Goal: Information Seeking & Learning: Learn about a topic

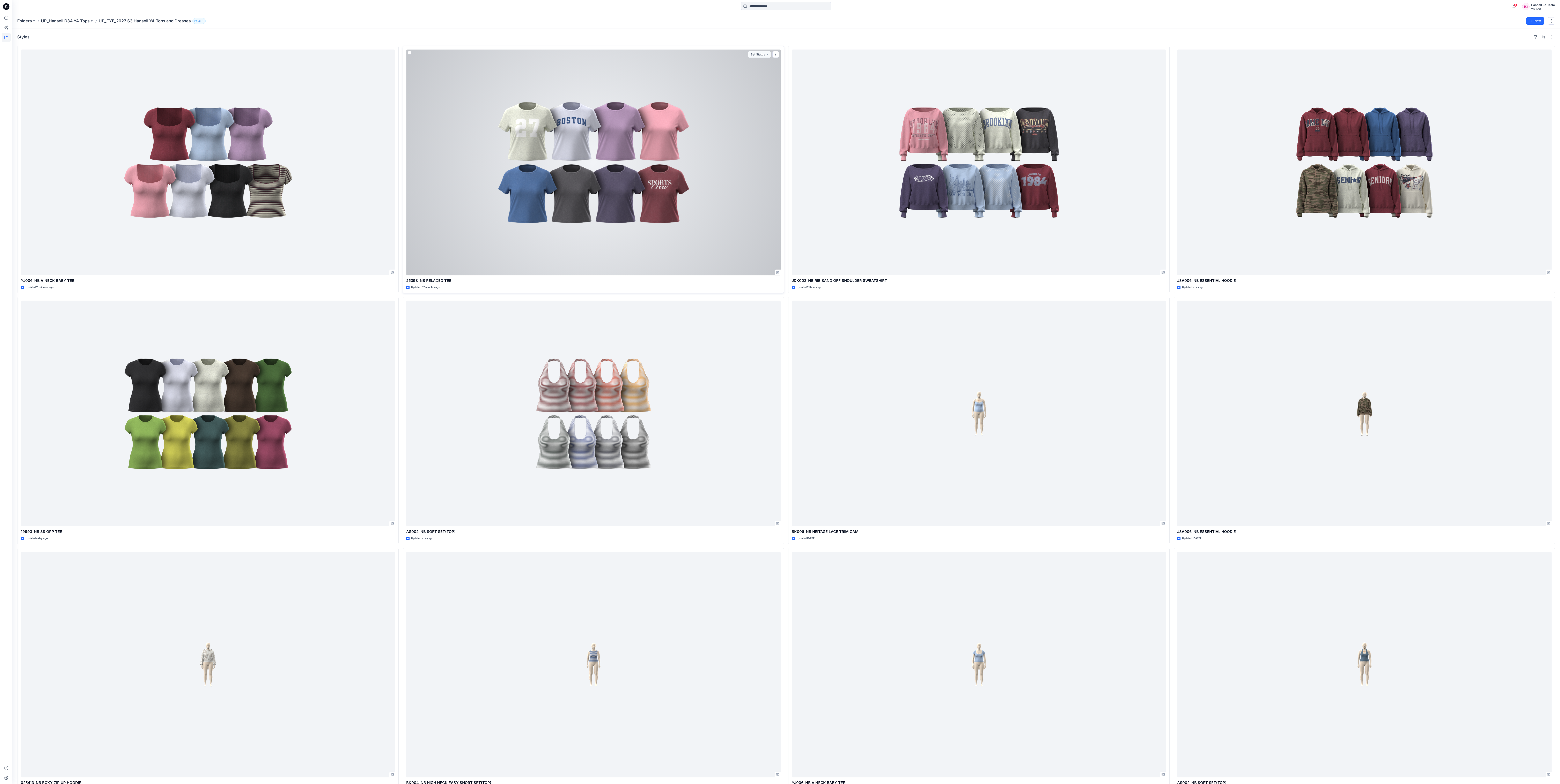
click at [524, 209] on div at bounding box center [593, 162] width 374 height 226
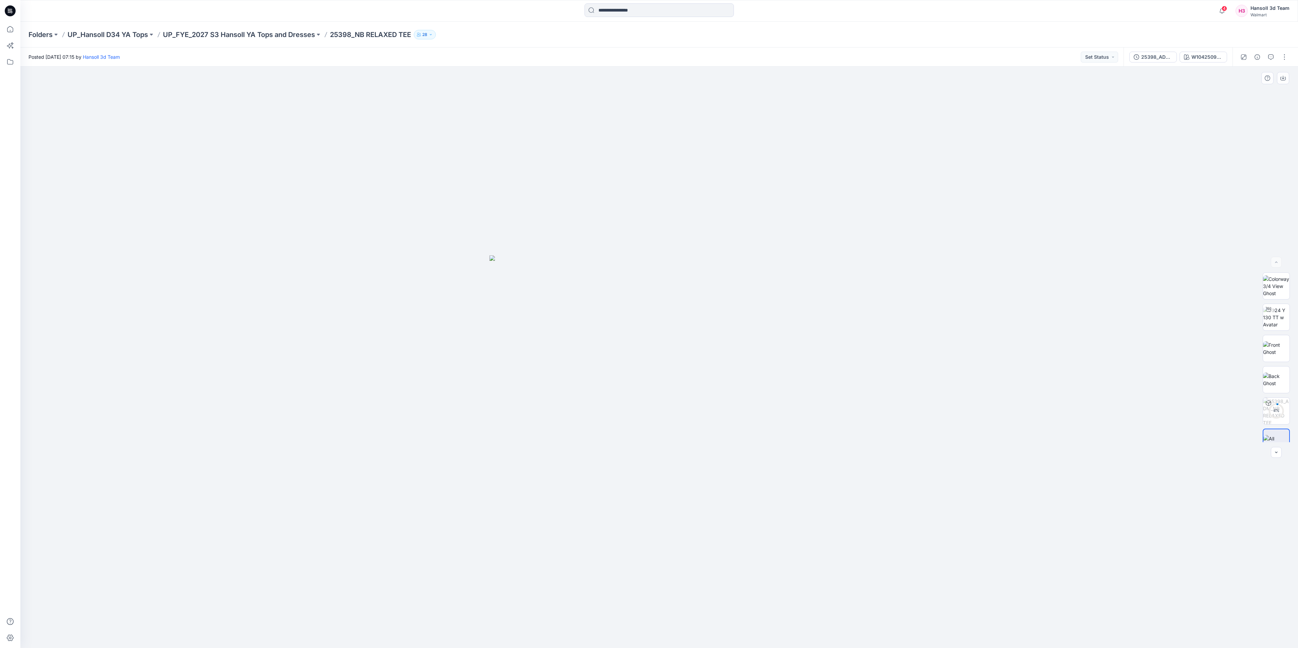
click at [865, 171] on div at bounding box center [659, 357] width 1278 height 581
click at [865, 56] on div "W104250911SK01AC" at bounding box center [1207, 56] width 31 height 7
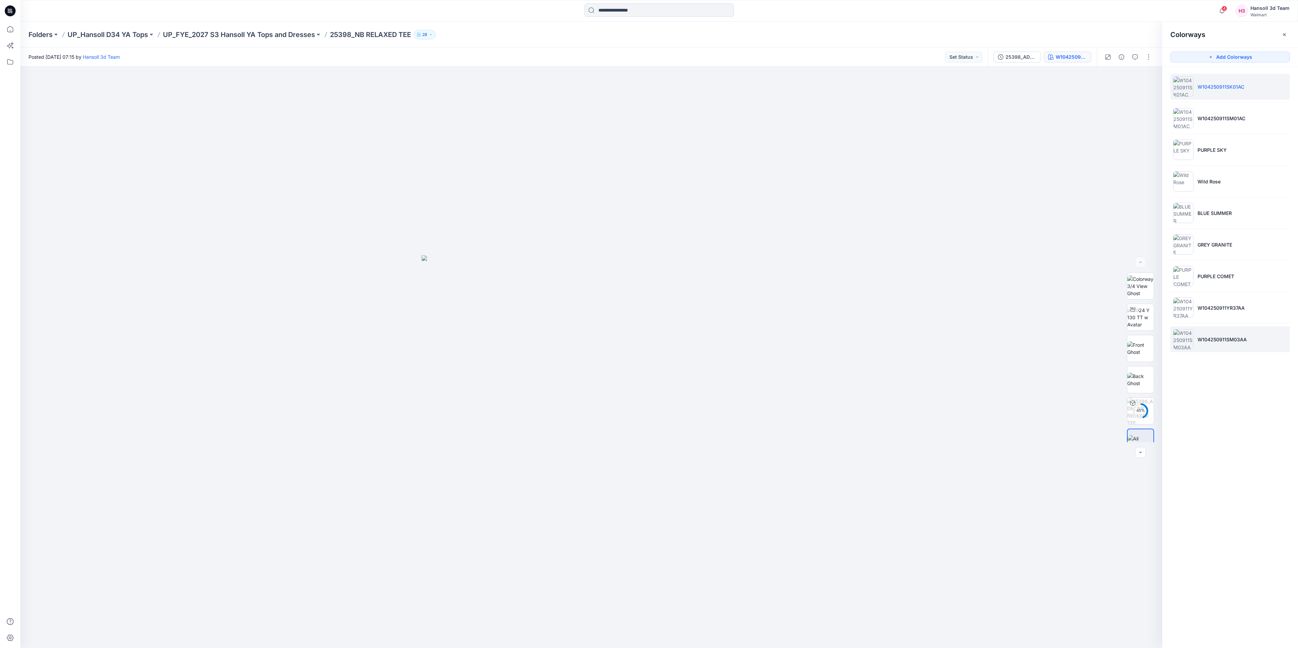
click at [865, 349] on li "W104250911SM03AA" at bounding box center [1230, 339] width 119 height 26
click at [865, 328] on img at bounding box center [1140, 317] width 26 height 21
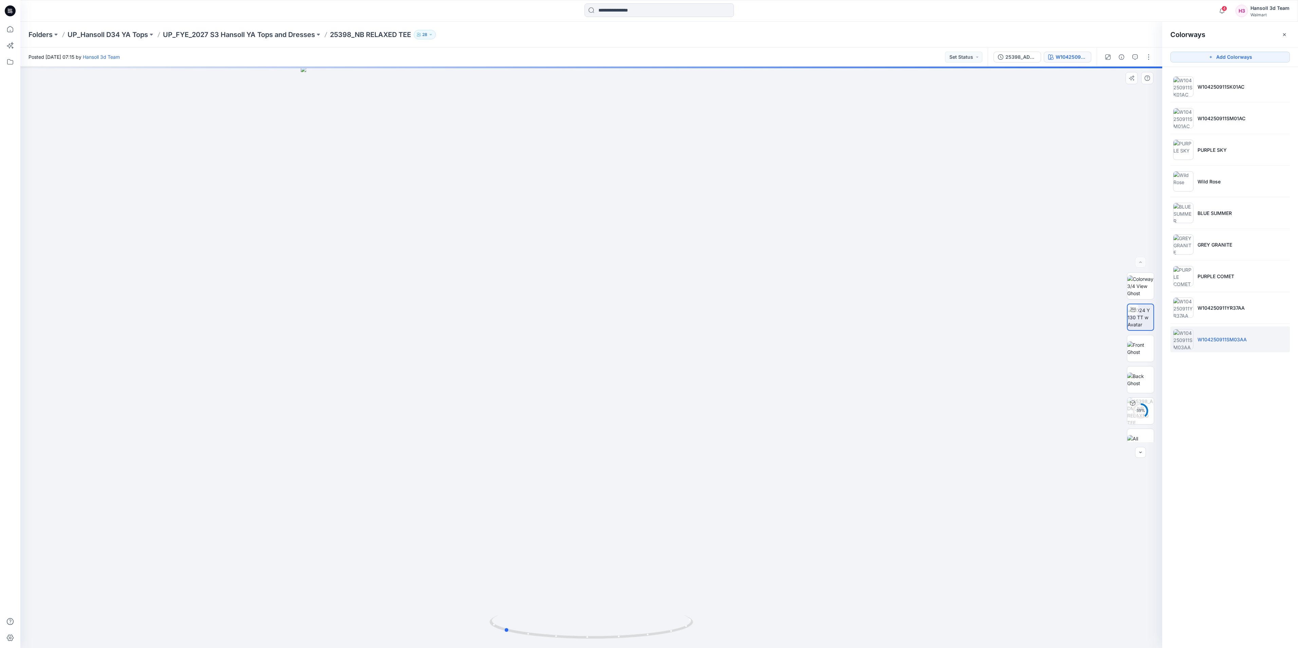
drag, startPoint x: 760, startPoint y: 386, endPoint x: 731, endPoint y: 409, distance: 36.7
click at [731, 409] on div at bounding box center [591, 357] width 1142 height 581
drag, startPoint x: 574, startPoint y: 552, endPoint x: 695, endPoint y: 535, distance: 122.0
click at [695, 431] on div at bounding box center [591, 357] width 1142 height 581
drag, startPoint x: 695, startPoint y: 535, endPoint x: 657, endPoint y: 535, distance: 38.7
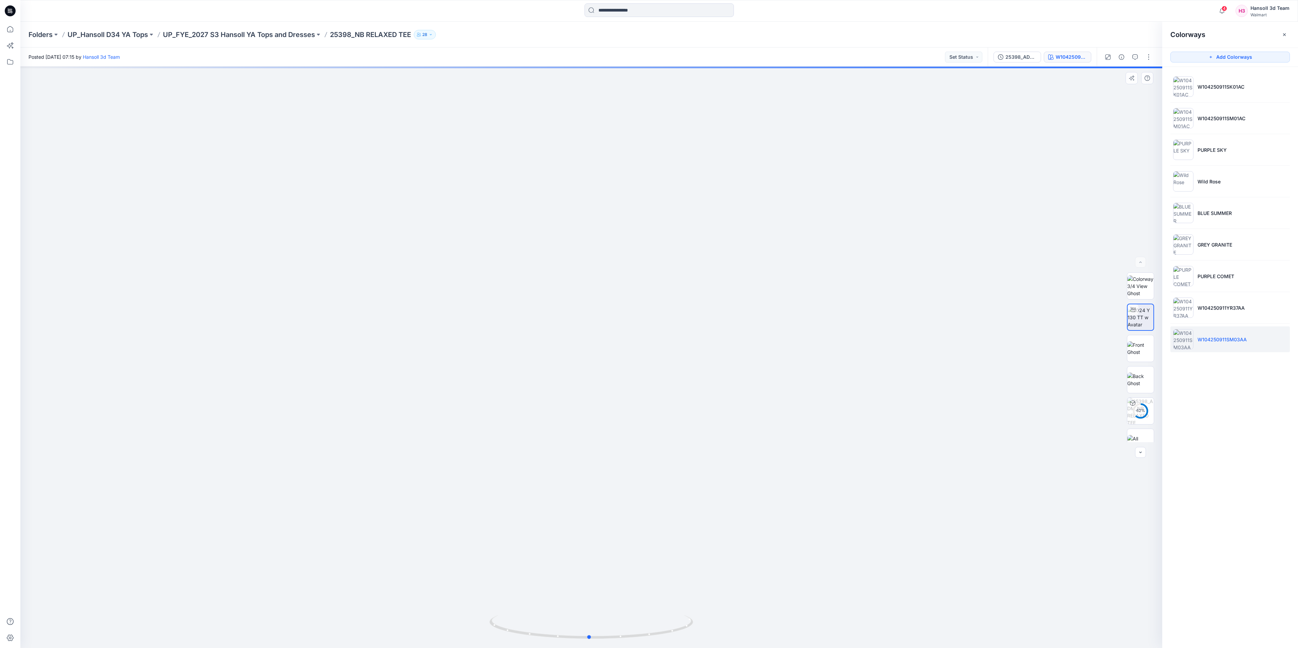
click at [657, 431] on div at bounding box center [591, 357] width 1142 height 581
click at [741, 386] on div at bounding box center [591, 357] width 1142 height 581
